Goal: Transaction & Acquisition: Purchase product/service

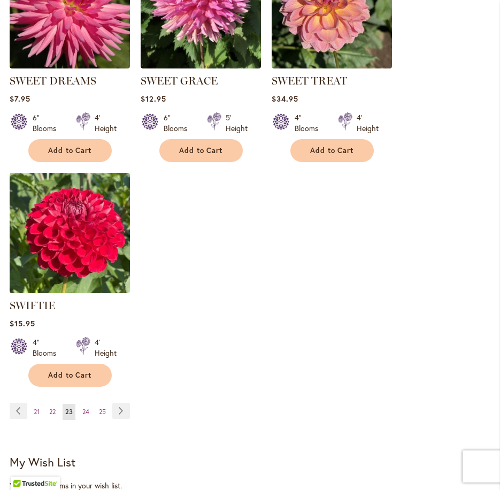
scroll to position [1444, 0]
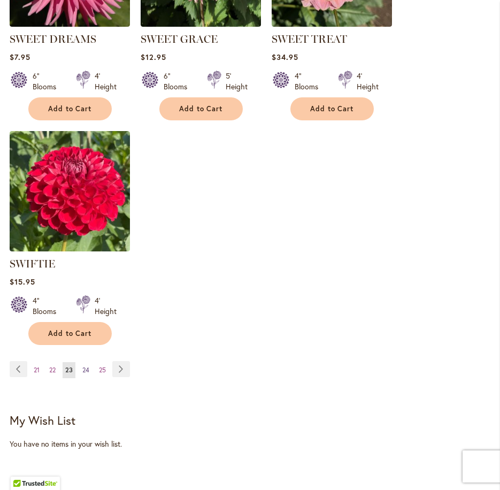
click at [87, 366] on span "24" at bounding box center [85, 370] width 7 height 8
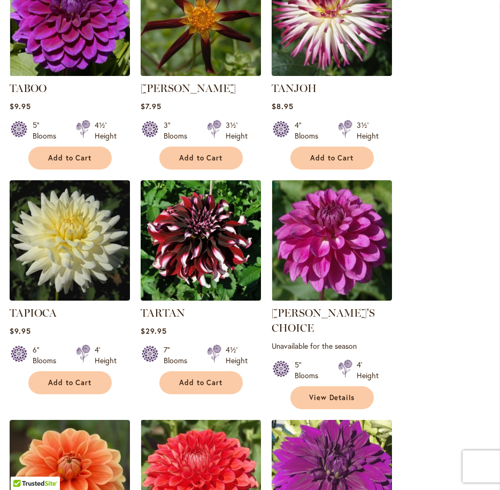
scroll to position [428, 0]
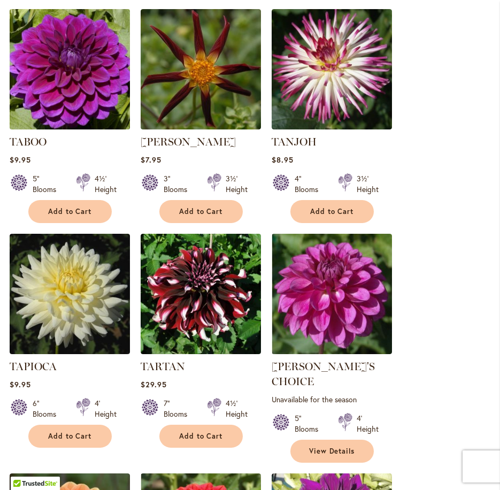
click at [98, 95] on img at bounding box center [69, 69] width 126 height 126
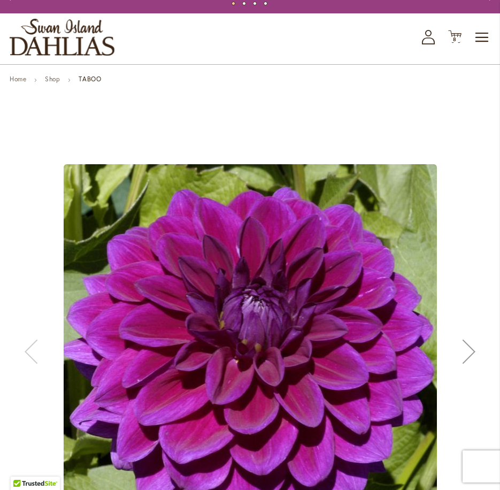
scroll to position [214, 0]
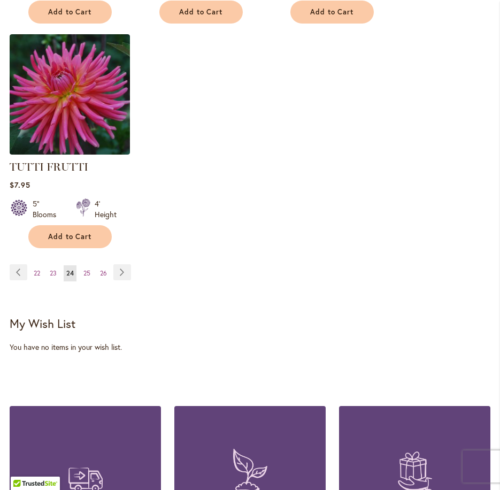
scroll to position [1545, 0]
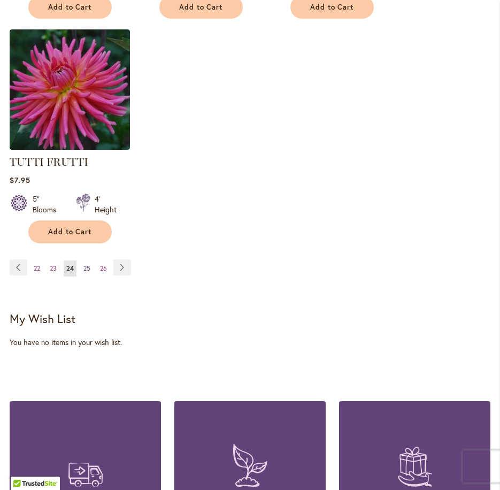
click at [86, 264] on span "25" at bounding box center [86, 268] width 7 height 8
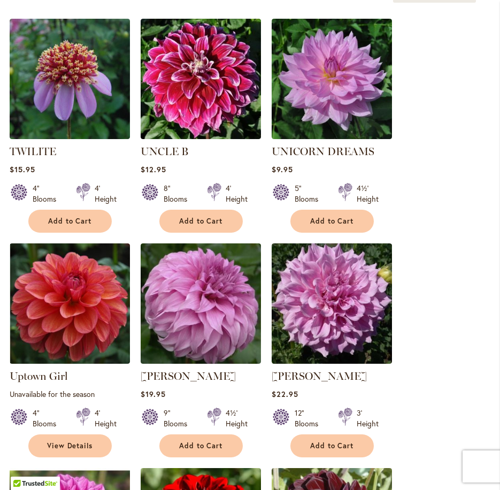
scroll to position [535, 0]
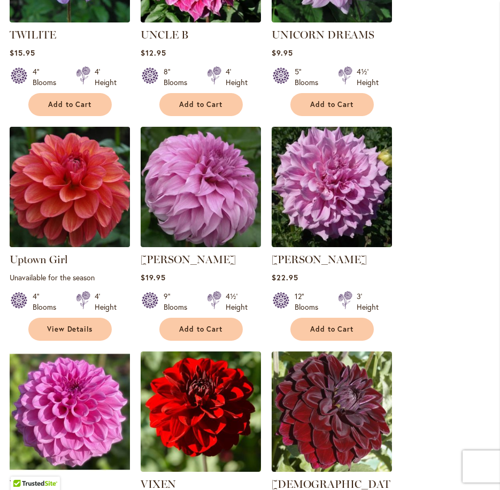
click at [106, 198] on img at bounding box center [69, 187] width 126 height 126
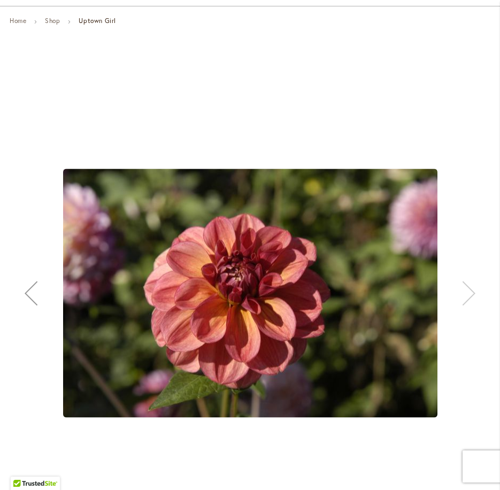
scroll to position [107, 0]
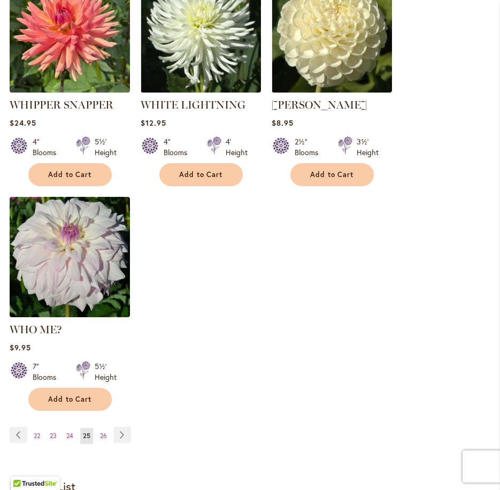
scroll to position [1438, 0]
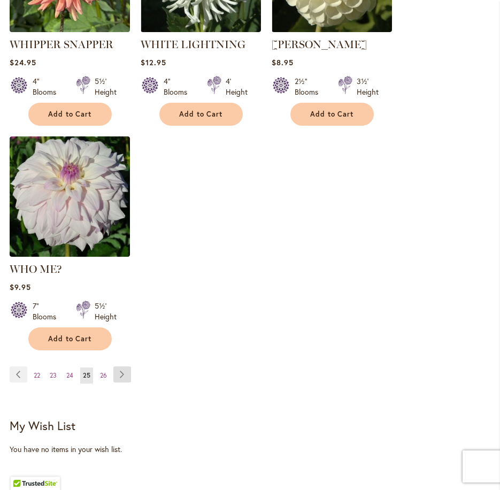
click at [117, 366] on link "Page Next" at bounding box center [122, 374] width 18 height 16
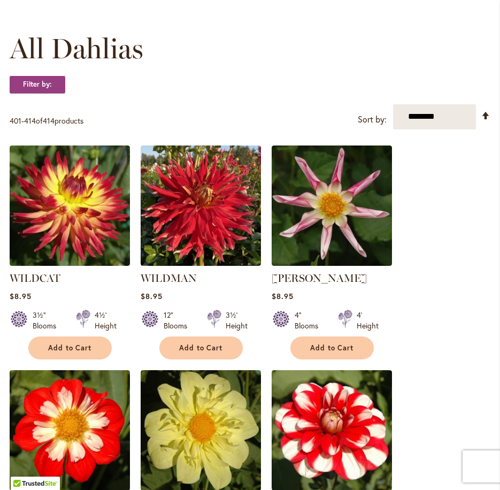
scroll to position [321, 0]
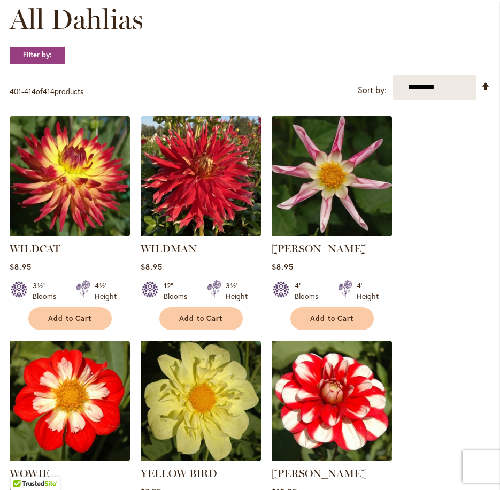
click at [327, 181] on img at bounding box center [331, 176] width 126 height 126
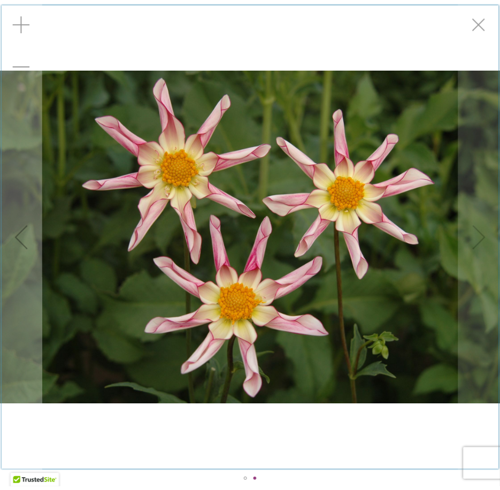
scroll to position [150, 0]
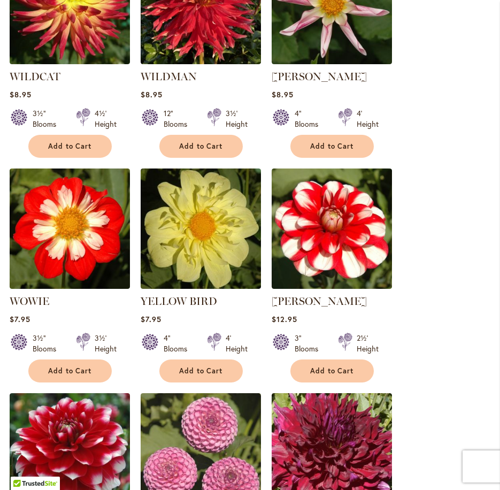
scroll to position [369, 0]
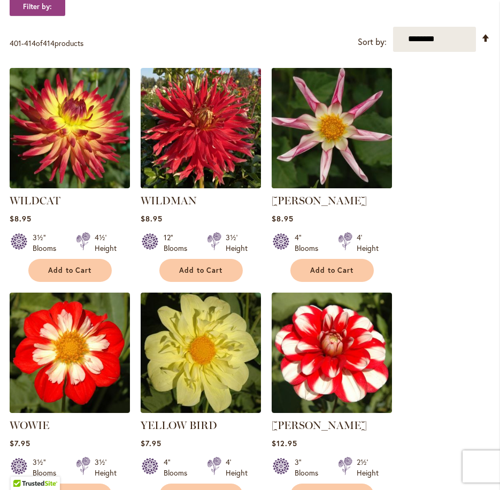
click at [316, 136] on img at bounding box center [331, 128] width 126 height 126
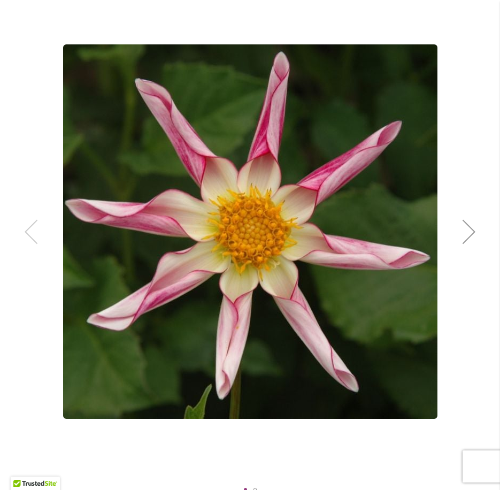
scroll to position [160, 0]
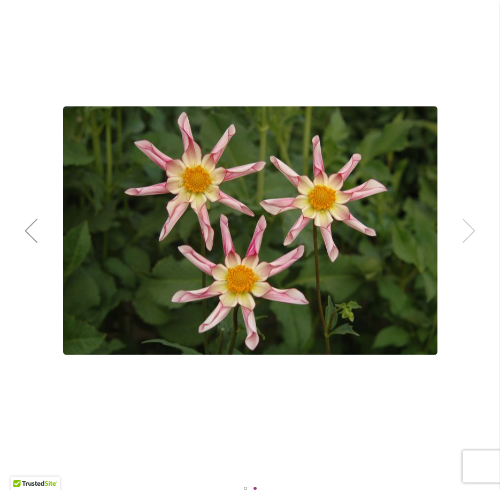
drag, startPoint x: 372, startPoint y: 317, endPoint x: 371, endPoint y: 311, distance: 6.0
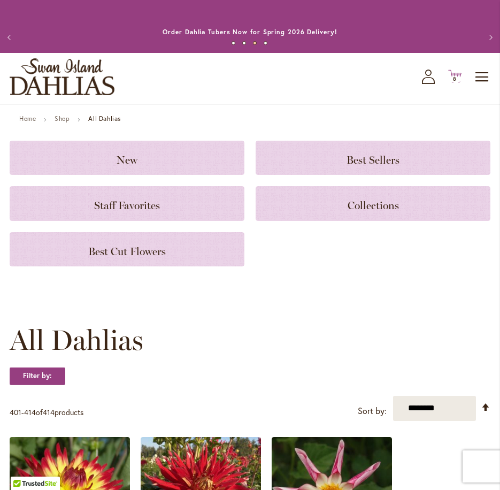
click at [457, 72] on icon "Cart .cls-1 { fill: #231f20; }" at bounding box center [454, 76] width 13 height 13
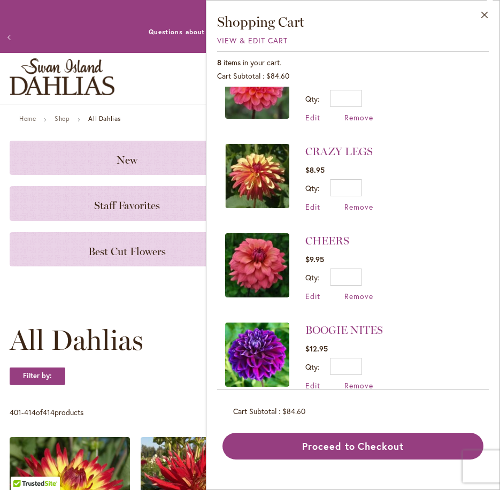
scroll to position [413, 0]
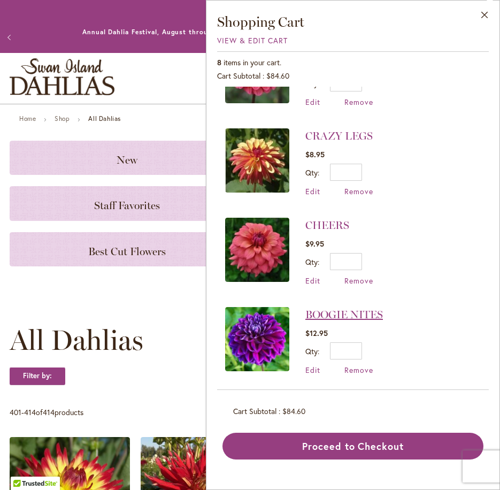
click at [328, 315] on link "BOOGIE NITES" at bounding box center [344, 314] width 78 height 13
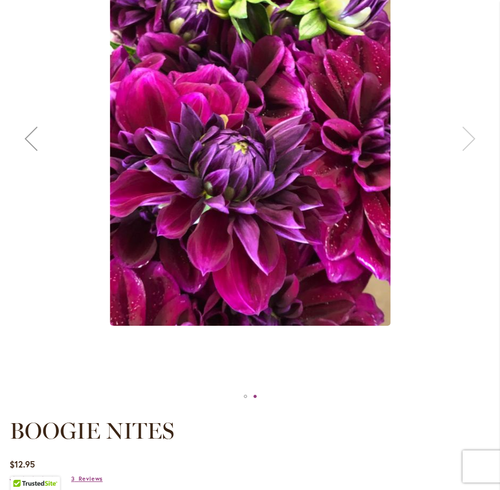
scroll to position [97, 0]
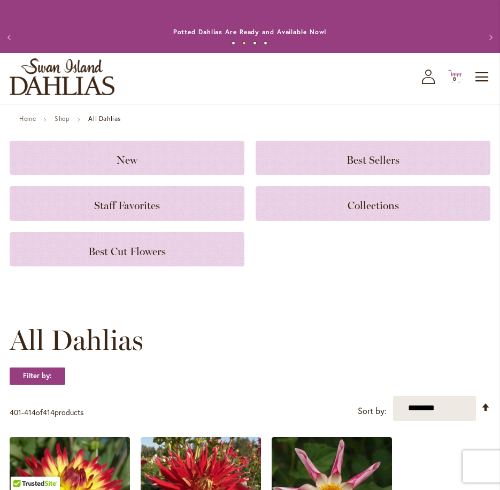
click at [454, 76] on span "8" at bounding box center [455, 78] width 4 height 7
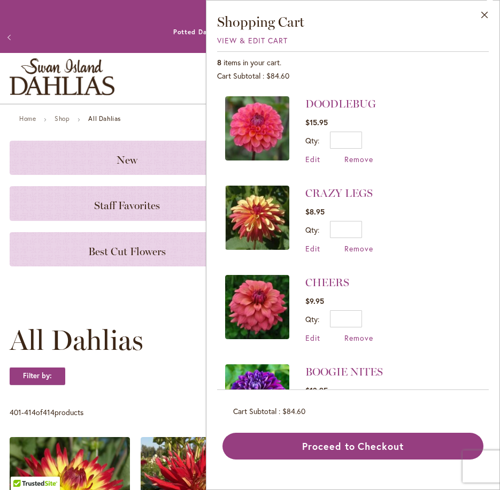
scroll to position [374, 0]
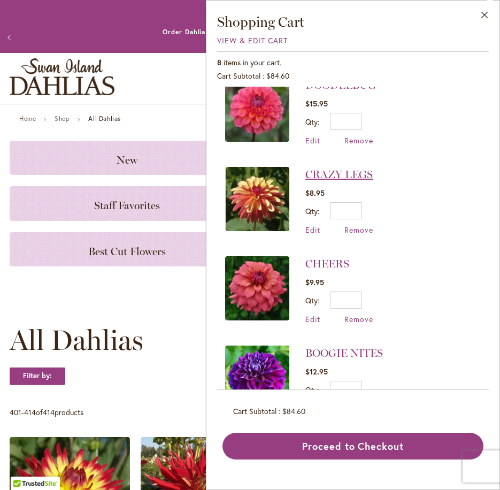
click at [351, 174] on link "CRAZY LEGS" at bounding box center [338, 174] width 67 height 13
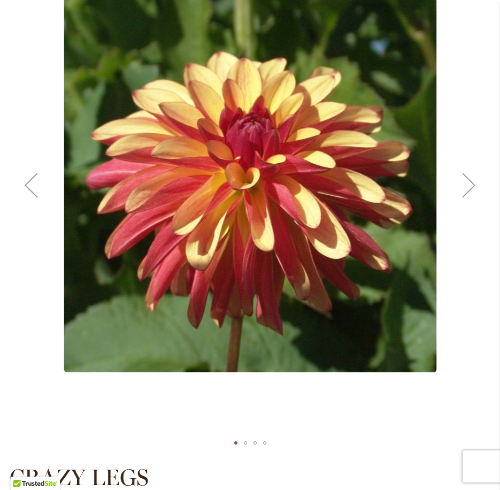
scroll to position [160, 0]
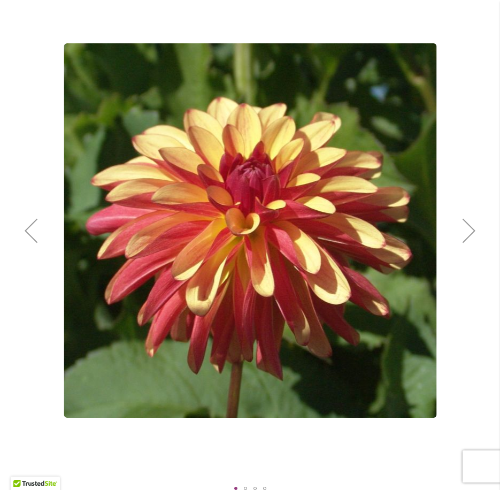
click at [469, 224] on div "Next" at bounding box center [469, 230] width 43 height 43
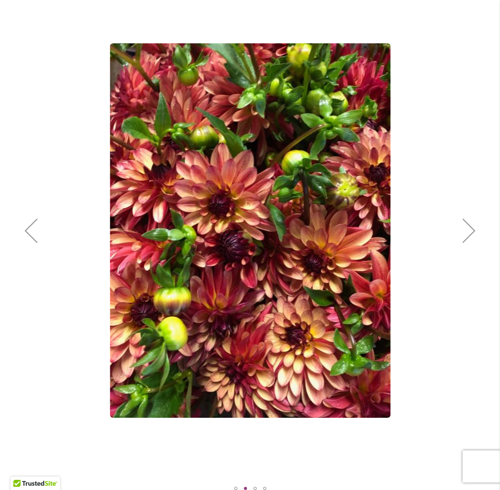
click at [469, 224] on div "Next" at bounding box center [469, 230] width 43 height 43
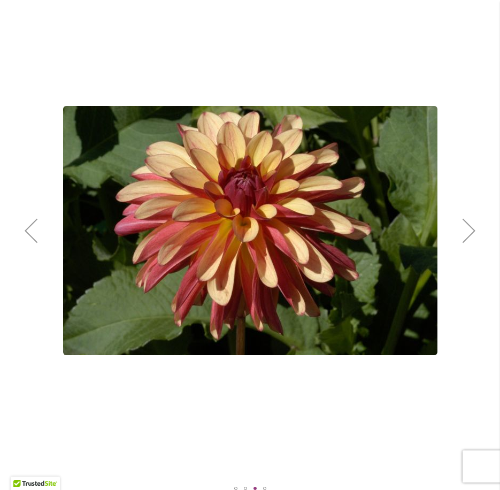
click at [469, 226] on div "Next" at bounding box center [469, 230] width 43 height 43
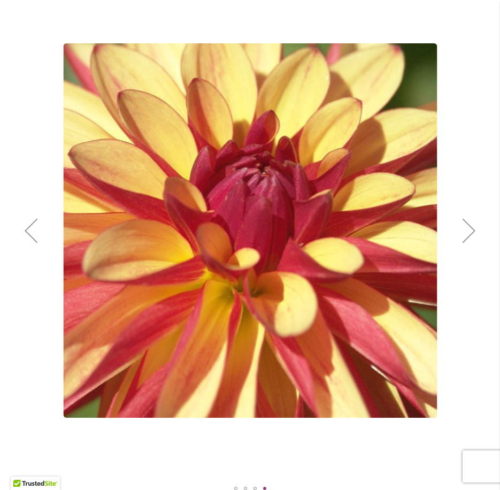
click at [462, 228] on div "Next" at bounding box center [469, 230] width 43 height 43
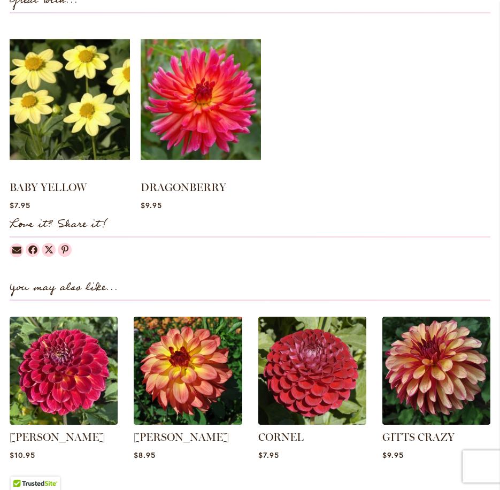
scroll to position [1069, 0]
